Goal: Use online tool/utility: Utilize a website feature to perform a specific function

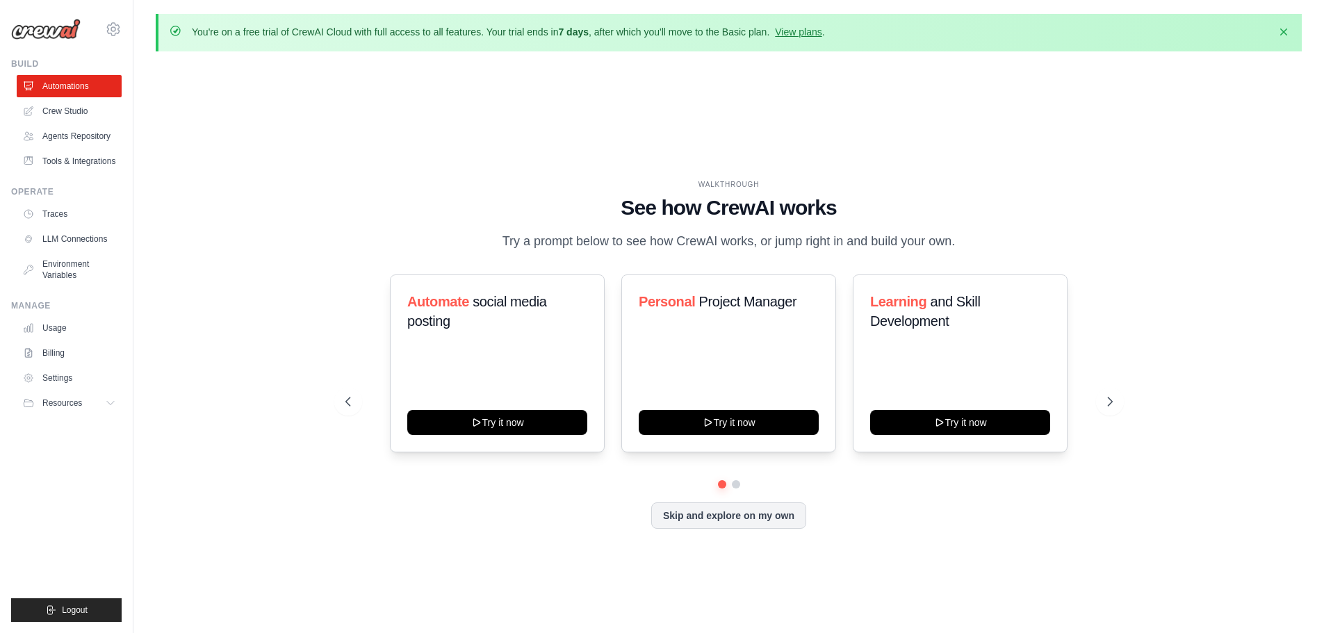
click at [755, 520] on button "Skip and explore on my own" at bounding box center [728, 515] width 155 height 26
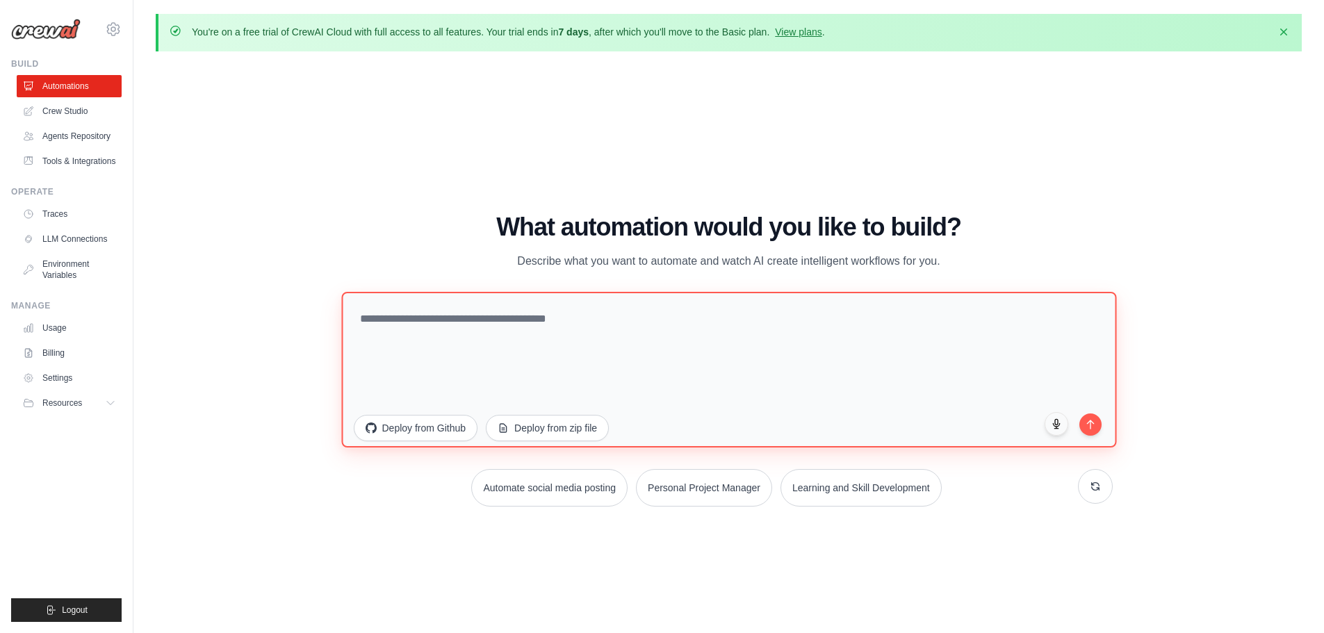
click at [404, 329] on textarea at bounding box center [728, 369] width 775 height 156
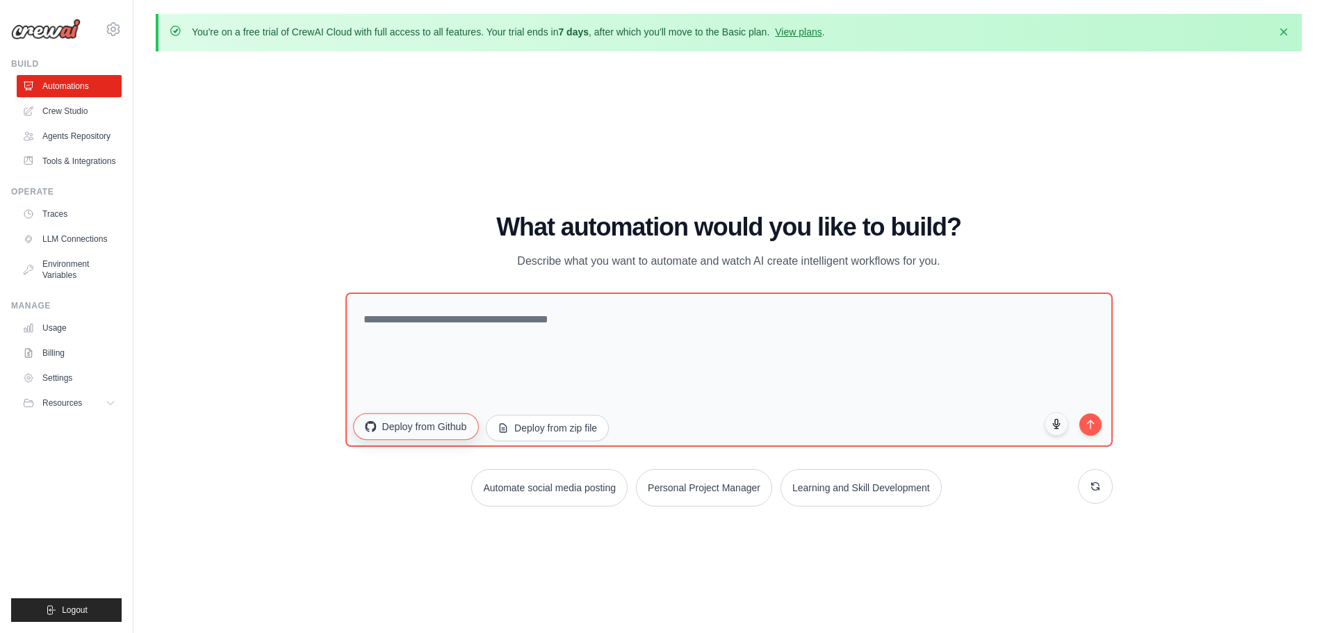
click at [432, 427] on button "Deploy from Github" at bounding box center [415, 426] width 125 height 26
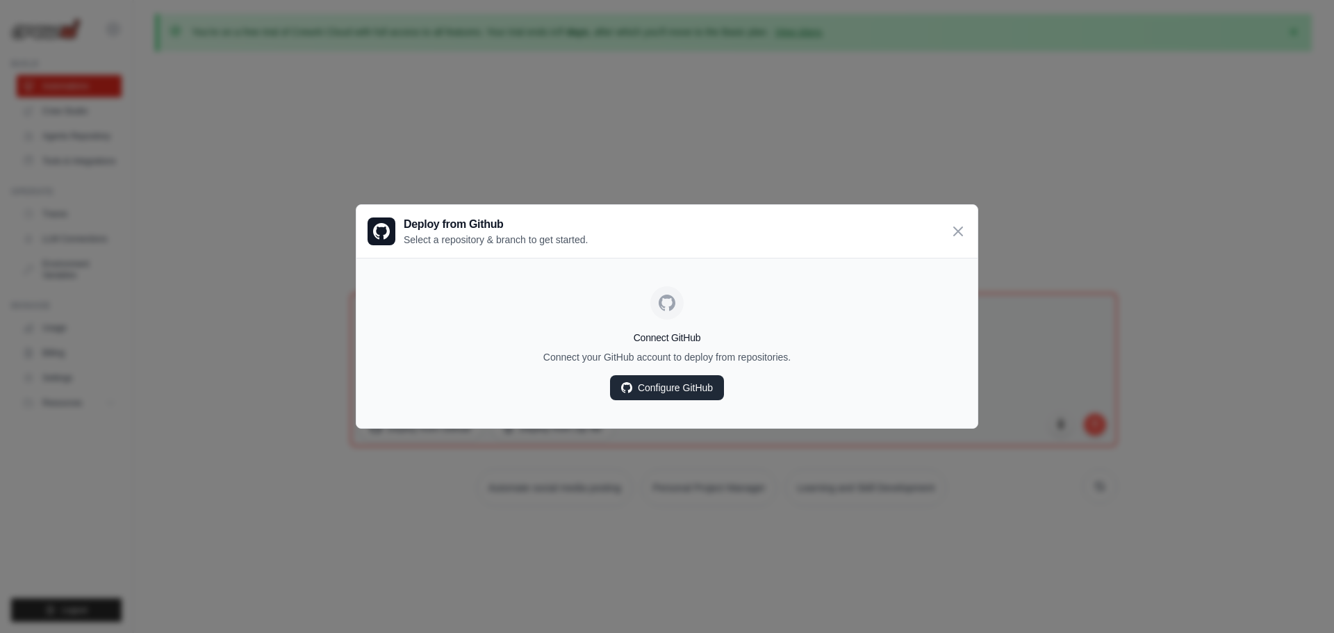
click at [641, 393] on link "Configure GitHub" at bounding box center [667, 387] width 114 height 25
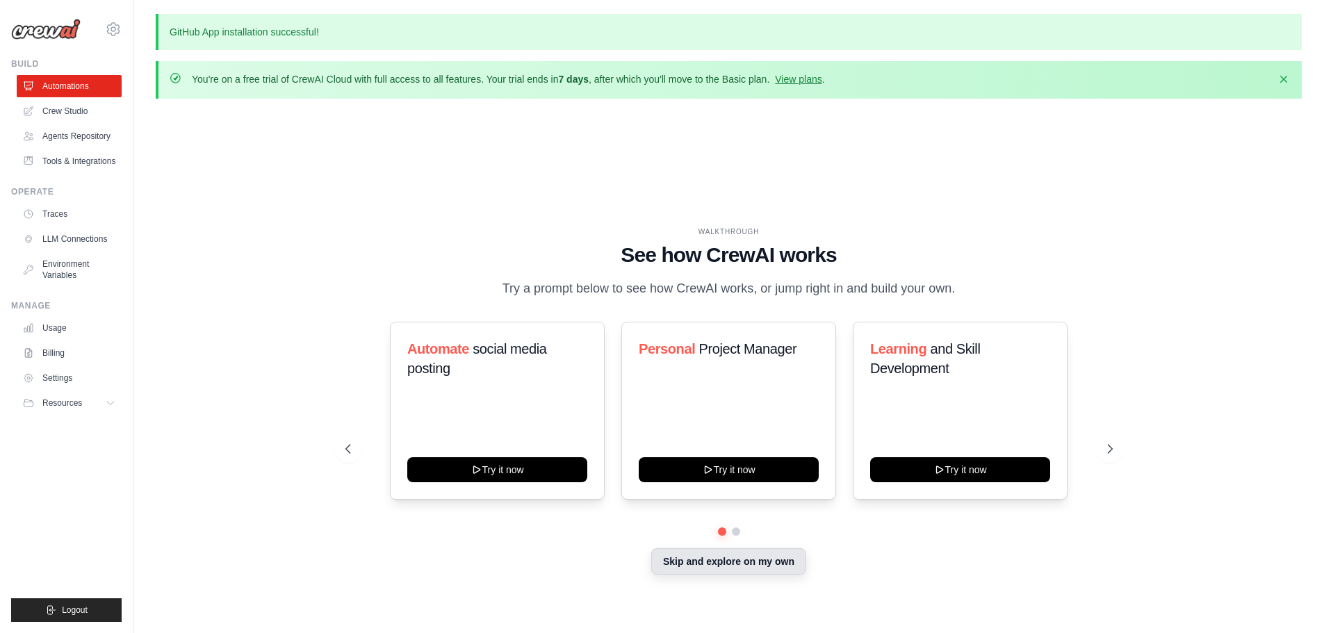
click at [732, 568] on button "Skip and explore on my own" at bounding box center [728, 561] width 155 height 26
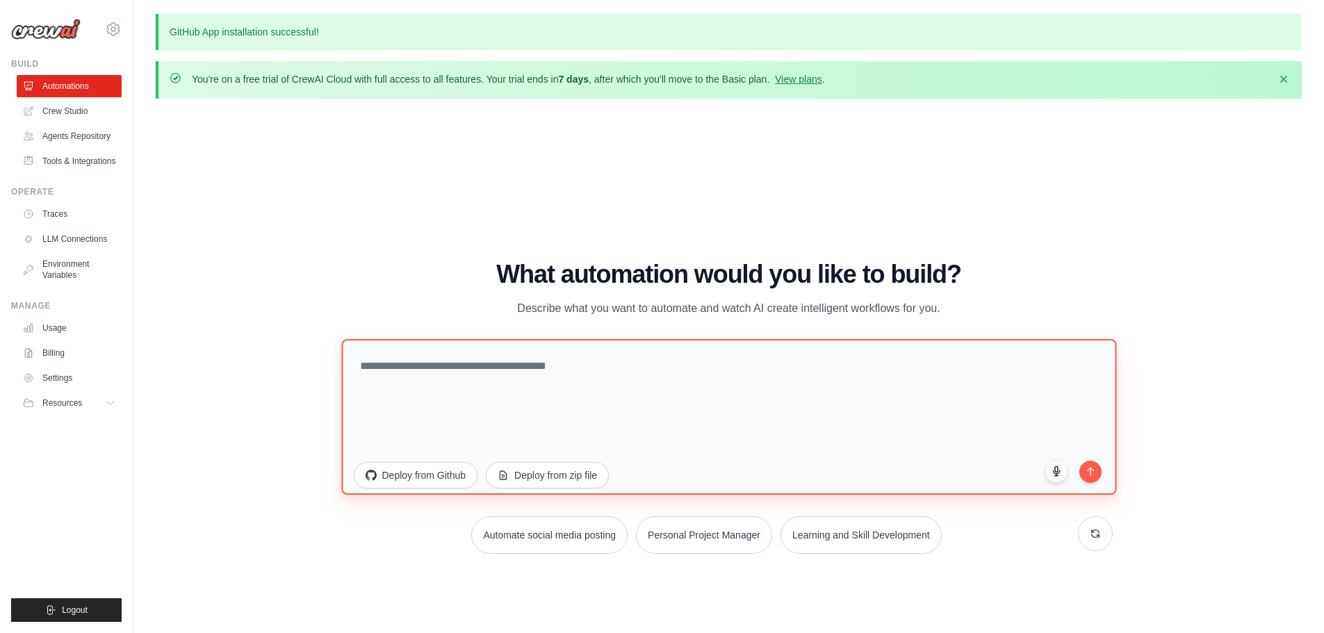
click at [426, 369] on textarea at bounding box center [728, 416] width 775 height 156
type textarea "*"
type textarea "**********"
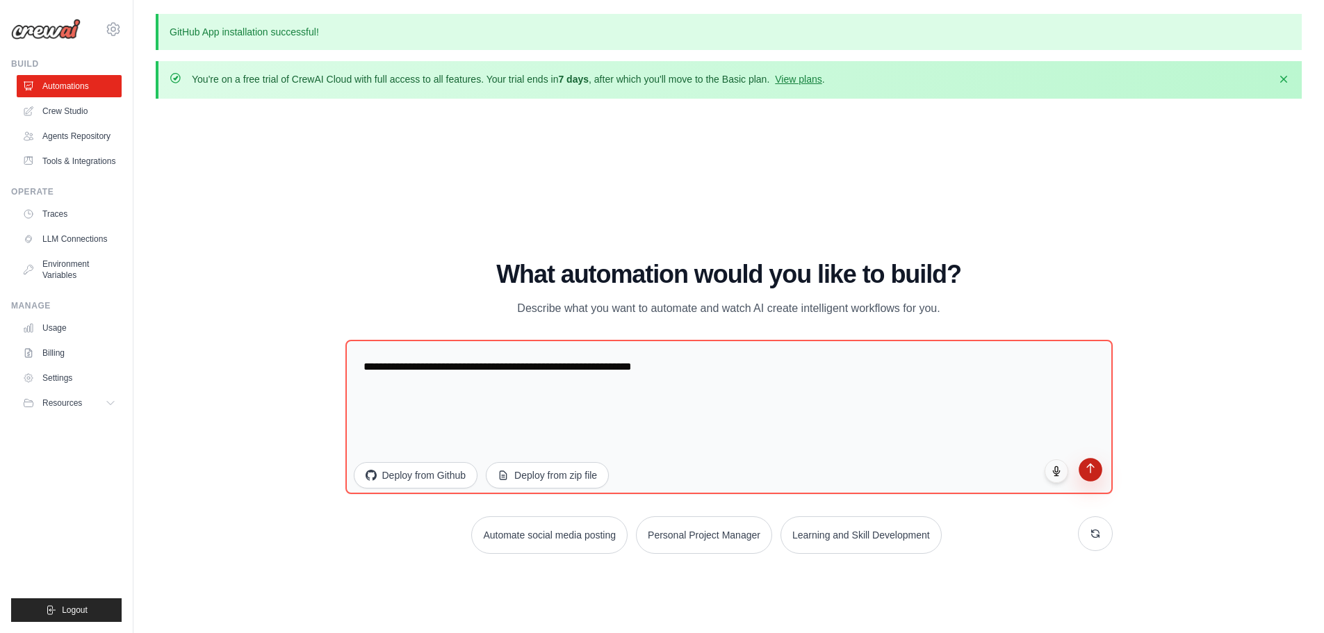
click at [1092, 464] on icon "submit" at bounding box center [1090, 468] width 12 height 12
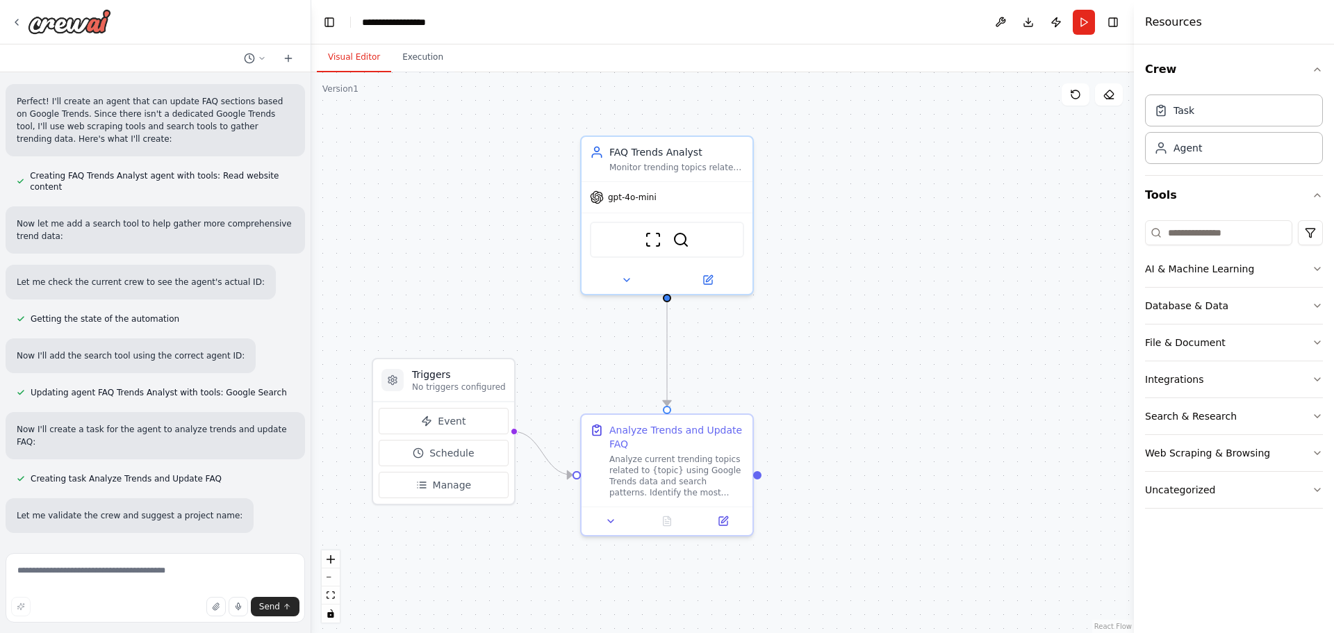
scroll to position [584, 0]
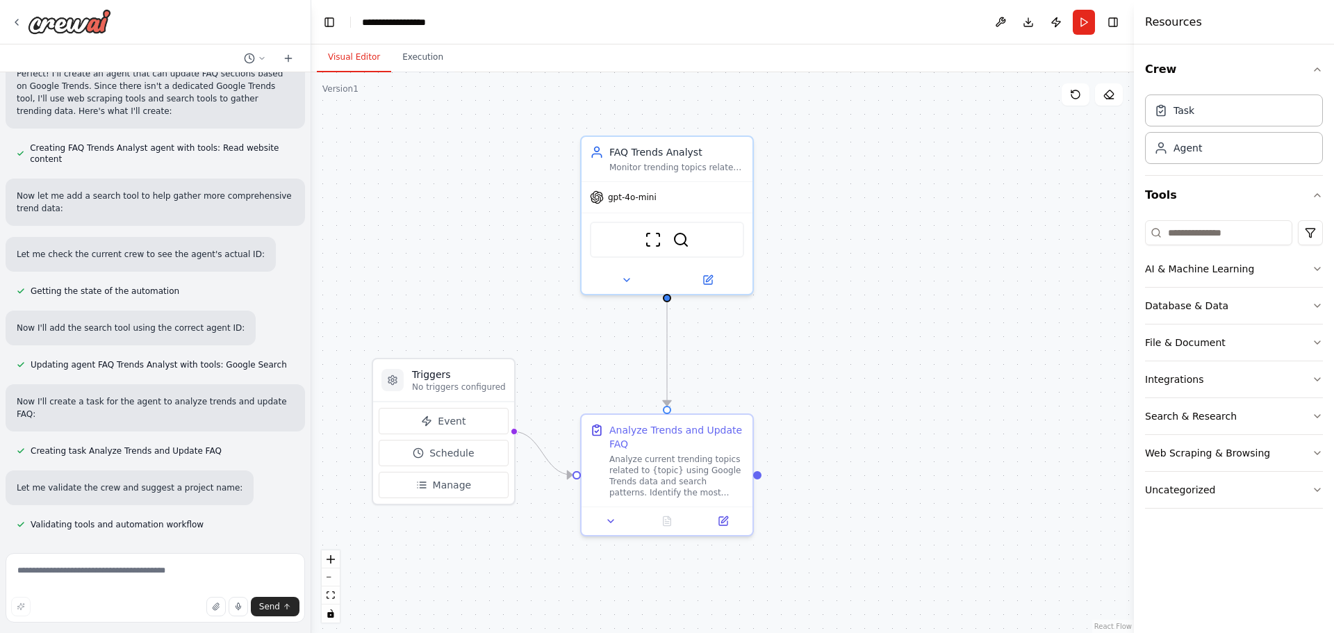
drag, startPoint x: 509, startPoint y: 302, endPoint x: 500, endPoint y: 296, distance: 10.6
click at [500, 296] on div ".deletable-edge-delete-btn { width: 20px; height: 20px; border: 0px solid #ffff…" at bounding box center [722, 352] width 823 height 561
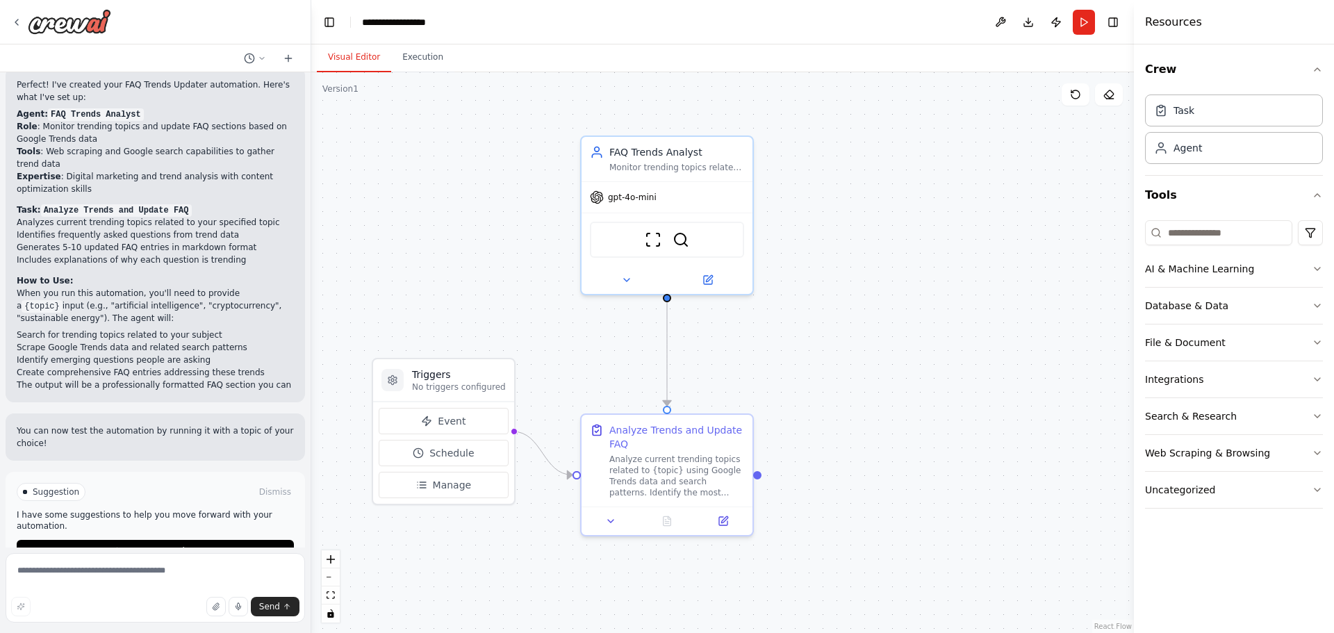
scroll to position [1101, 0]
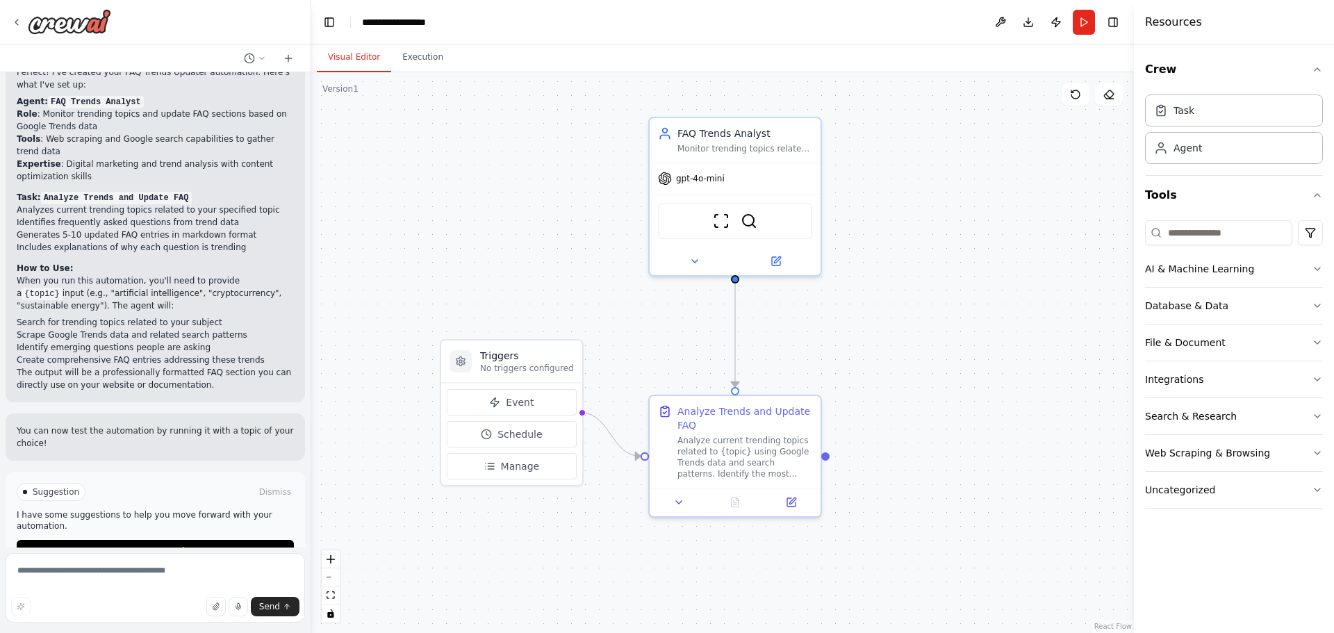
drag, startPoint x: 525, startPoint y: 258, endPoint x: 593, endPoint y: 239, distance: 70.6
click at [593, 239] on div ".deletable-edge-delete-btn { width: 20px; height: 20px; border: 0px solid #ffff…" at bounding box center [722, 352] width 823 height 561
click at [92, 540] on button "Run Automation" at bounding box center [155, 551] width 277 height 22
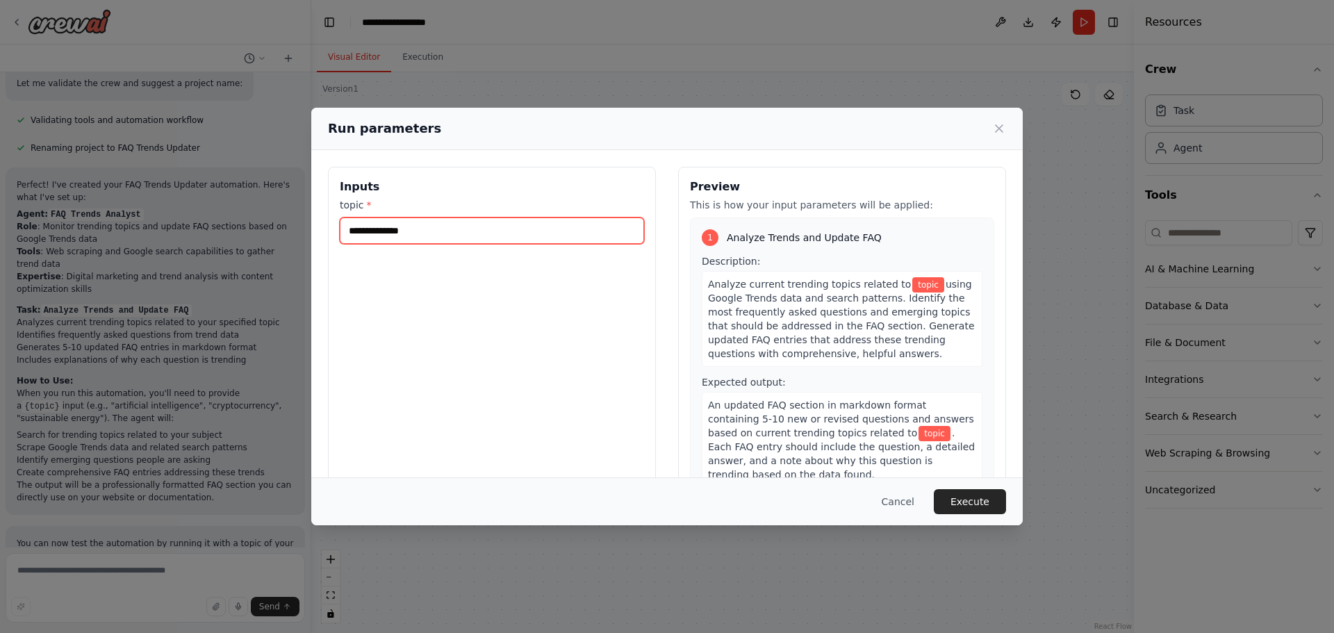
click at [607, 229] on input "topic *" at bounding box center [492, 230] width 304 height 26
click at [1001, 130] on icon at bounding box center [999, 128] width 7 height 7
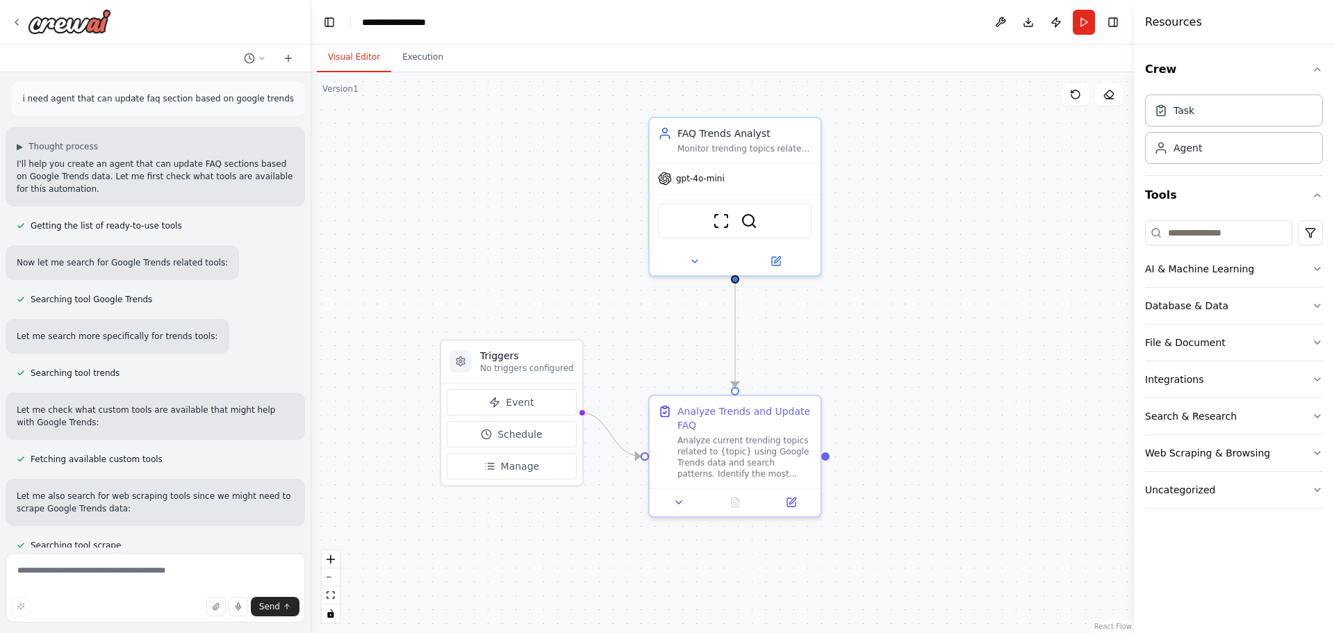
scroll to position [0, 0]
click at [134, 99] on p "i need agent that can update faq section based on google trends" at bounding box center [158, 101] width 272 height 13
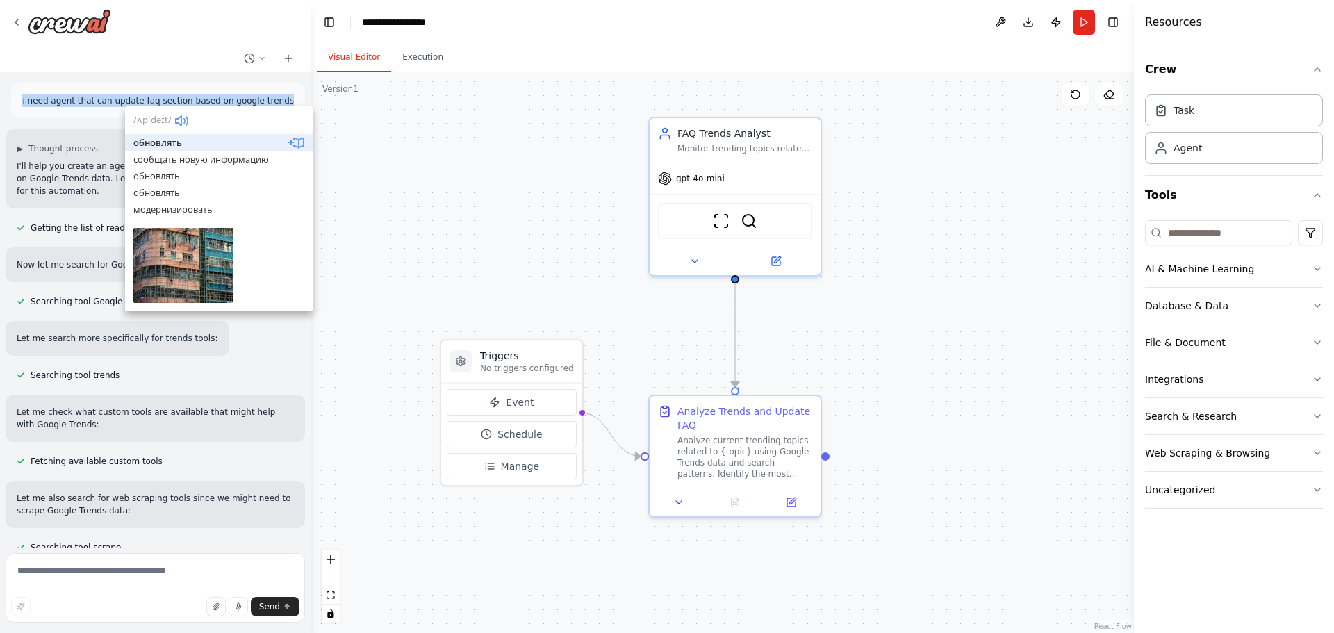
copy p "i need agent that can update faq section based on google trends"
